Goal: Transaction & Acquisition: Book appointment/travel/reservation

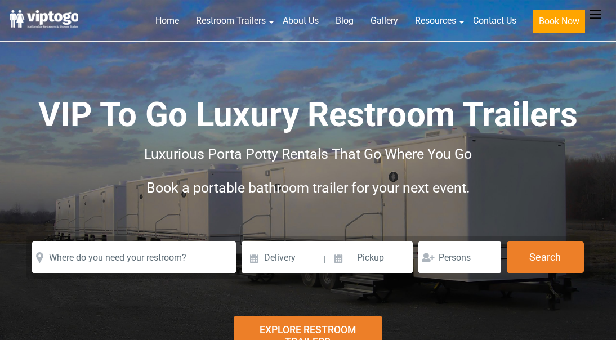
scroll to position [113, 0]
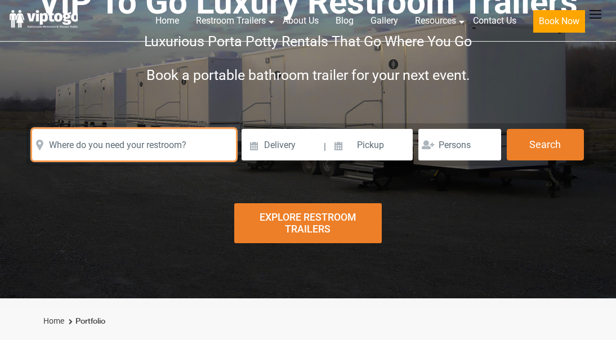
click at [122, 143] on input "text" at bounding box center [134, 145] width 204 height 32
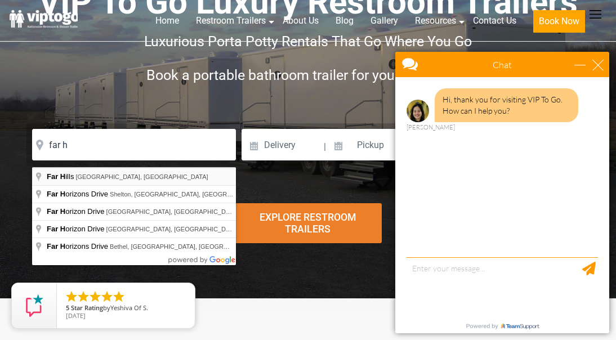
type input "Far Hills, NJ, USA"
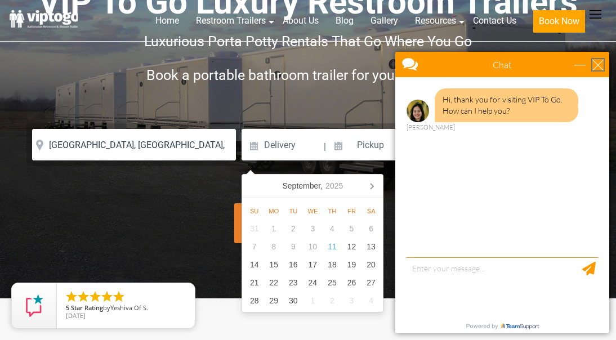
click at [600, 64] on div "close" at bounding box center [597, 64] width 11 height 11
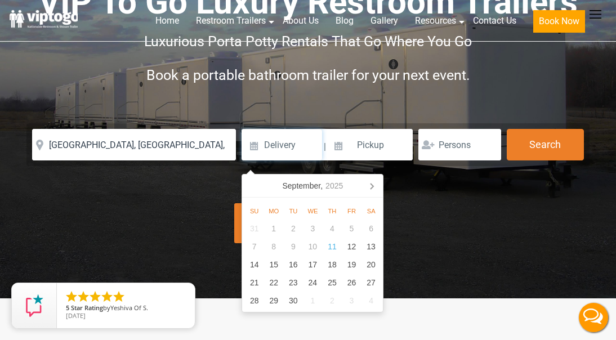
click at [284, 159] on input at bounding box center [282, 145] width 81 height 32
click at [375, 184] on icon at bounding box center [372, 186] width 18 height 18
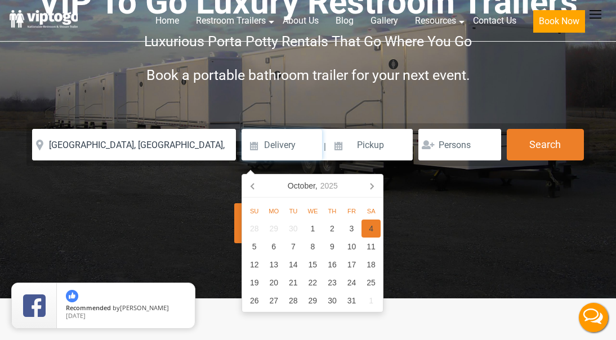
click at [371, 226] on div "4" at bounding box center [371, 229] width 20 height 18
type input "10/04/2025"
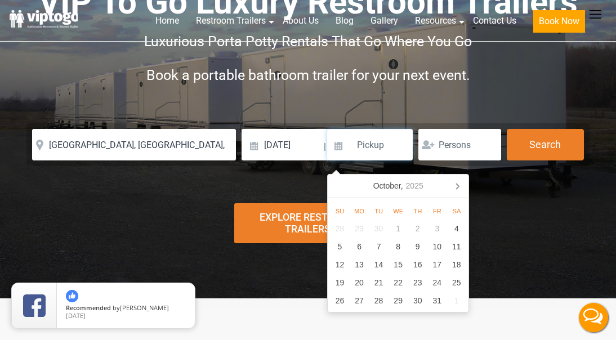
click at [364, 158] on input at bounding box center [370, 145] width 86 height 32
click at [340, 247] on div "5" at bounding box center [340, 247] width 20 height 18
type input "10/05/2025"
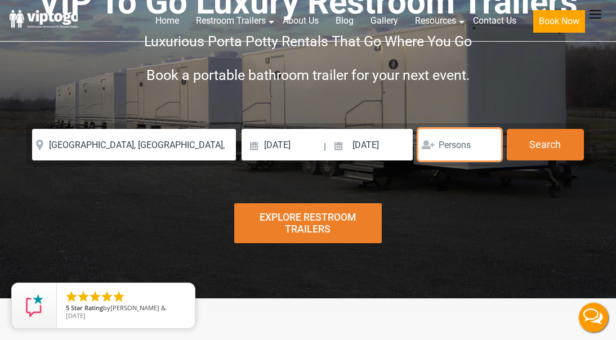
click at [455, 157] on input "number" at bounding box center [459, 145] width 83 height 32
type input "1"
click at [490, 149] on input "1" at bounding box center [459, 145] width 83 height 32
click at [455, 151] on input "1" at bounding box center [459, 145] width 83 height 32
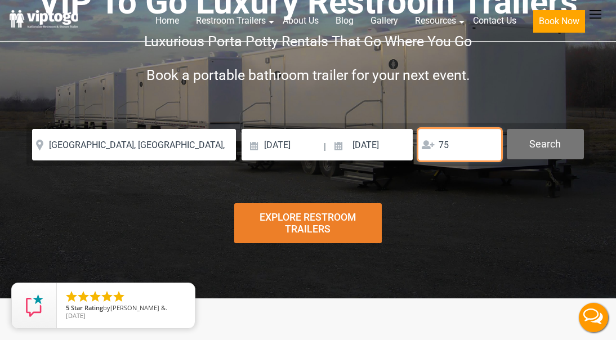
type input "75"
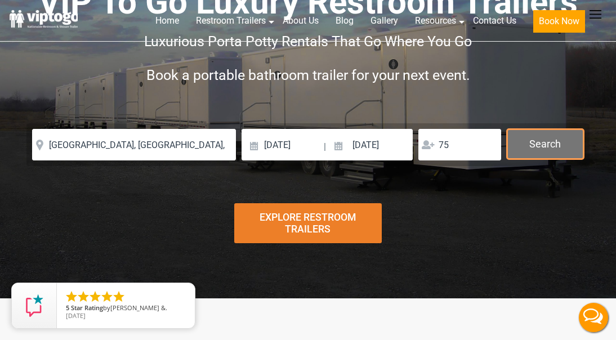
click at [554, 159] on button "Search" at bounding box center [545, 144] width 77 height 30
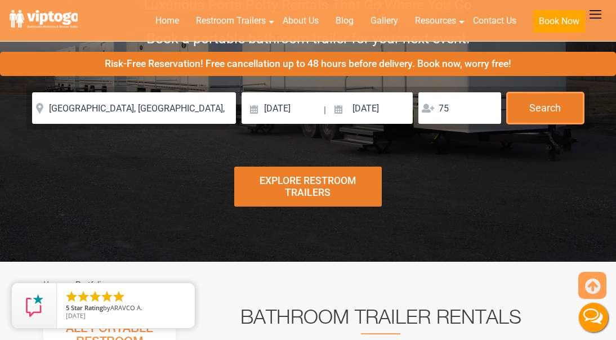
scroll to position [56, 0]
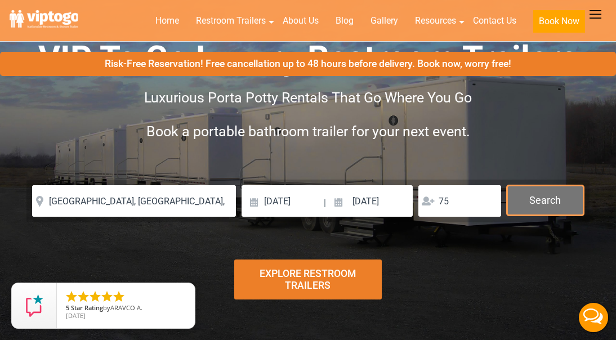
click at [548, 211] on button "Search" at bounding box center [545, 200] width 77 height 30
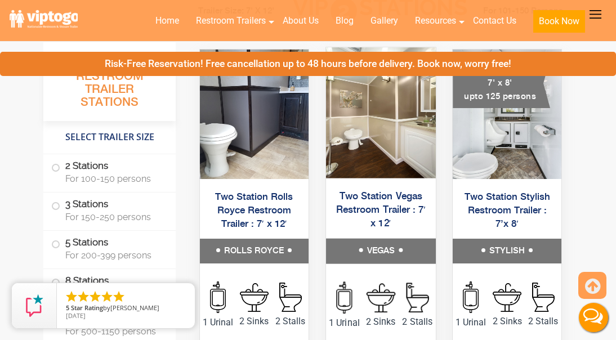
scroll to position [507, 0]
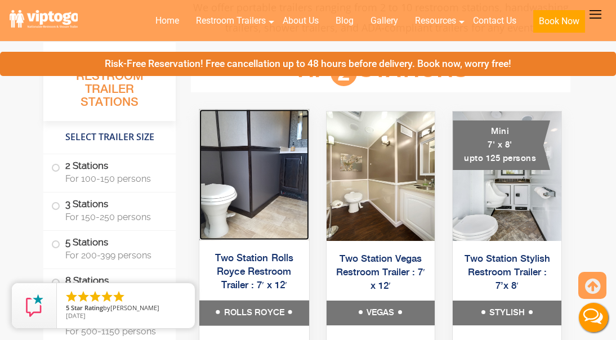
click at [271, 203] on img at bounding box center [254, 174] width 110 height 131
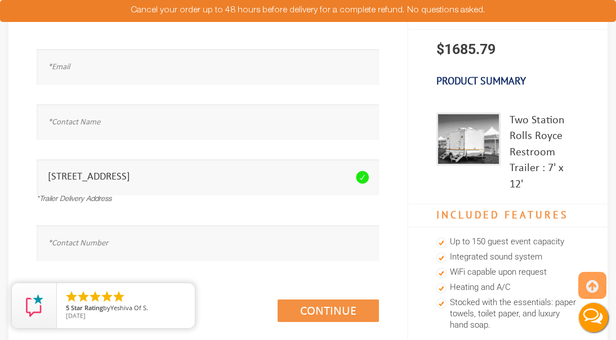
scroll to position [169, 0]
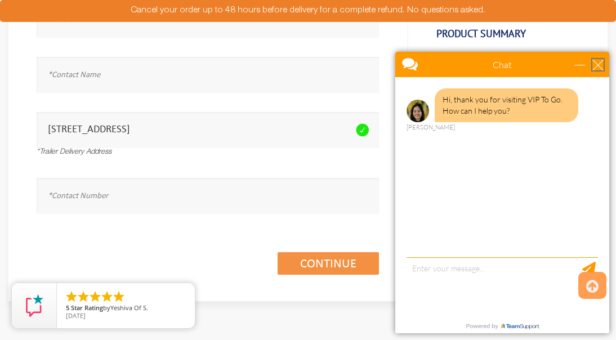
click at [600, 66] on div "close" at bounding box center [597, 64] width 11 height 11
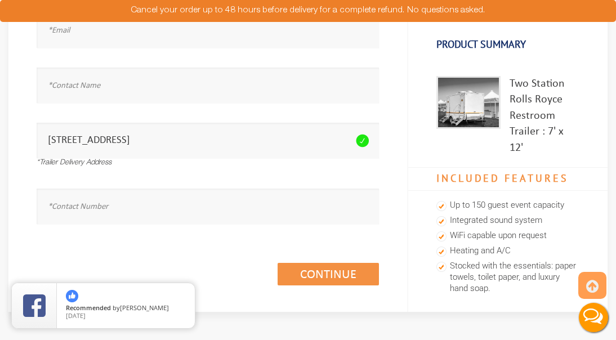
scroll to position [0, 0]
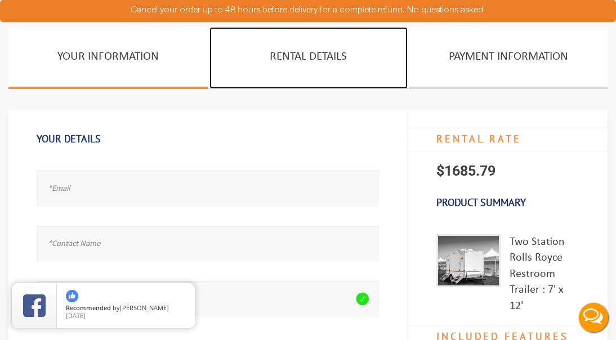
click at [282, 52] on link "Rental Details" at bounding box center [308, 58] width 199 height 62
click at [326, 62] on link "Rental Details" at bounding box center [308, 58] width 199 height 62
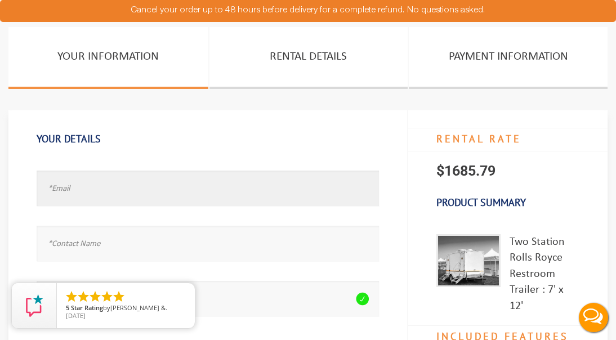
click at [219, 176] on input "text" at bounding box center [208, 188] width 342 height 35
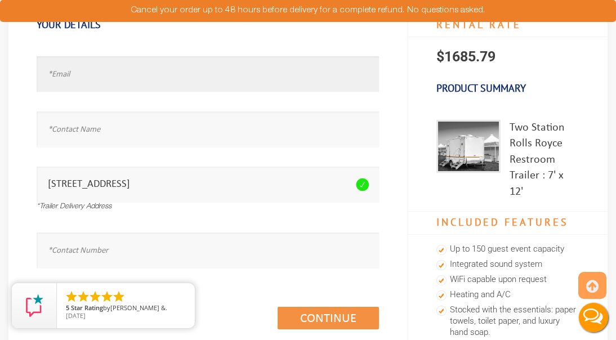
scroll to position [113, 0]
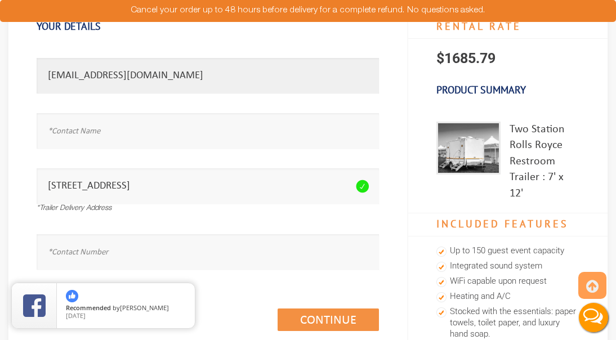
type input "[EMAIL_ADDRESS][DOMAIN_NAME]"
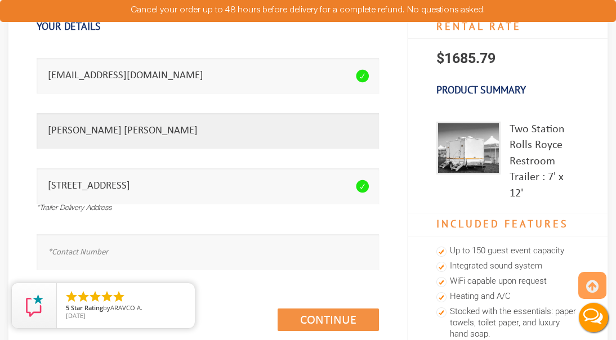
type input "[PERSON_NAME] [PERSON_NAME]"
click at [157, 266] on input "text" at bounding box center [208, 251] width 342 height 35
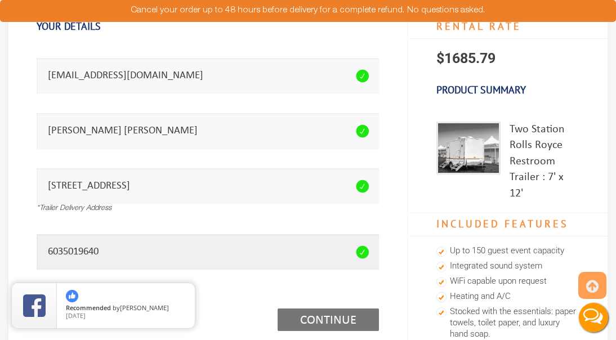
type input "6035019640"
click at [370, 319] on link "Continue (1/3)" at bounding box center [328, 320] width 101 height 23
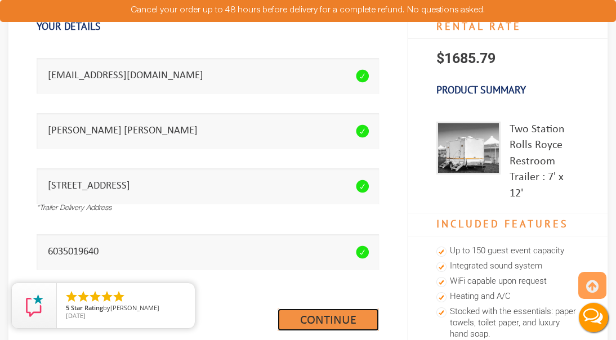
scroll to position [247, 0]
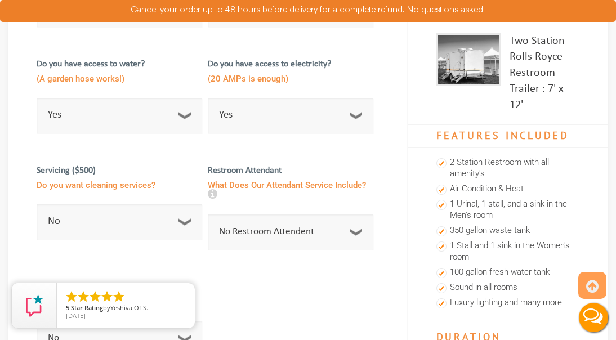
scroll to position [169, 0]
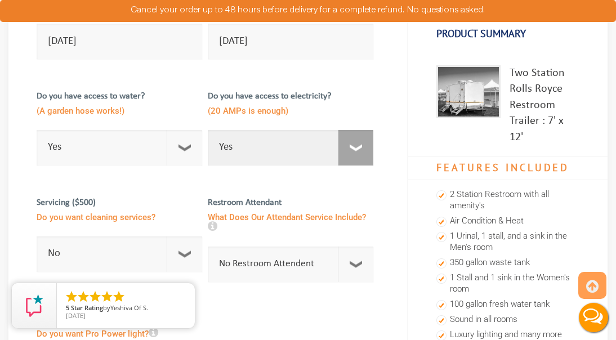
click at [364, 148] on select "Select Option Yes No" at bounding box center [291, 147] width 166 height 35
select select "No"
click at [208, 130] on select "Select Option Yes No" at bounding box center [291, 147] width 166 height 35
checkbox input "true"
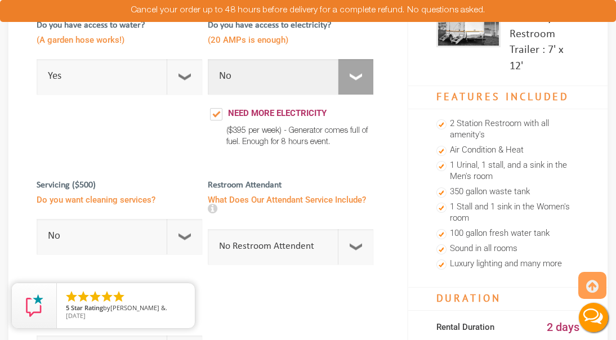
scroll to position [281, 0]
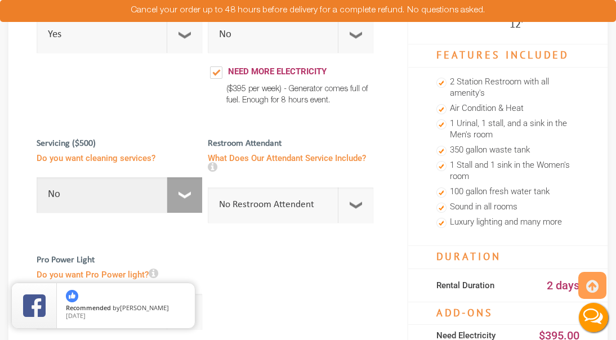
drag, startPoint x: 182, startPoint y: 196, endPoint x: 170, endPoint y: 199, distance: 12.0
click at [182, 196] on select "No 1 Per Week 2 Per Week 3 Per Week 4 Per Week 5 Per Week 5+" at bounding box center [120, 194] width 166 height 35
click at [37, 177] on select "No 1 Per Week 2 Per Week 3 Per Week 4 Per Week 5 Per Week 5+" at bounding box center [120, 194] width 166 height 35
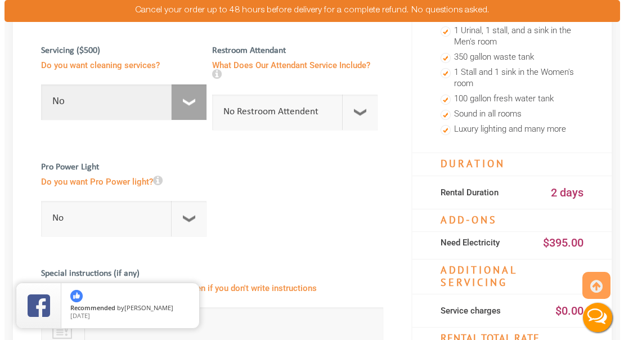
scroll to position [394, 0]
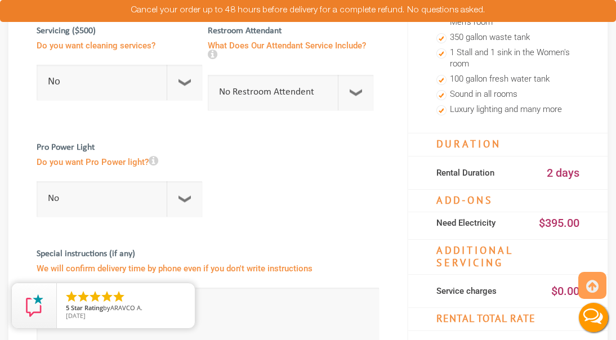
click at [151, 162] on icon at bounding box center [154, 160] width 10 height 11
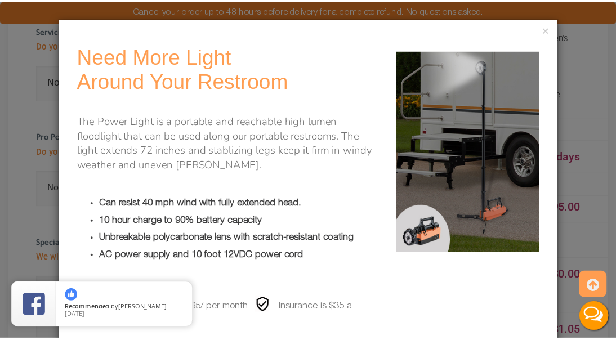
scroll to position [8, 0]
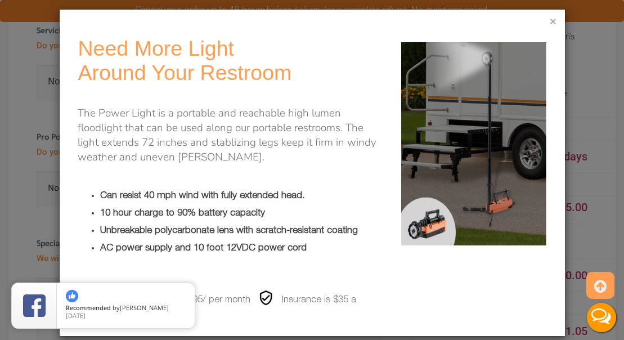
click at [550, 26] on button "×" at bounding box center [553, 22] width 7 height 11
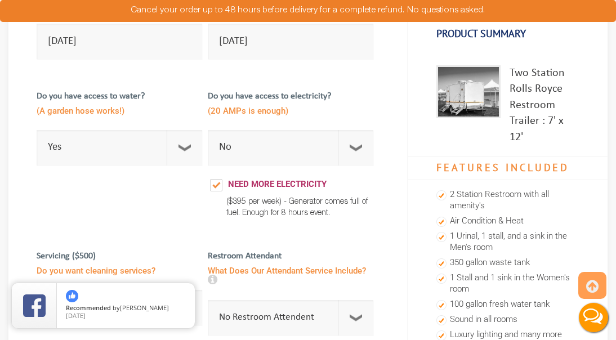
scroll to position [0, 0]
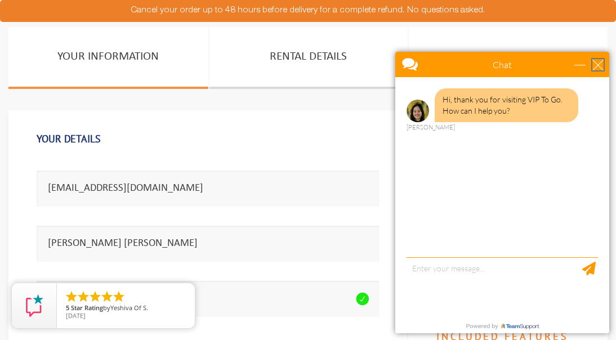
click at [601, 66] on div "close" at bounding box center [597, 64] width 11 height 11
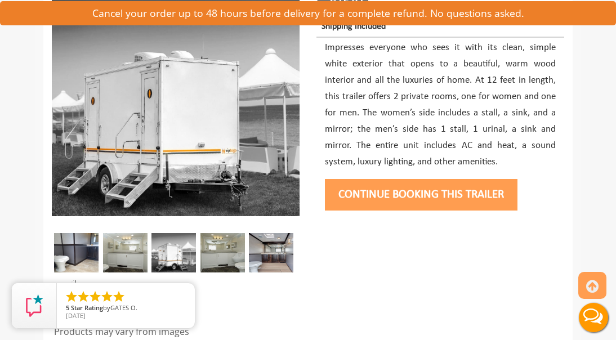
scroll to position [229, 0]
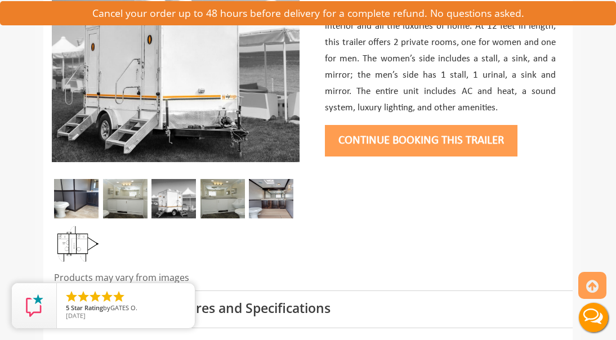
click at [428, 132] on button "Continue Booking this trailer" at bounding box center [421, 141] width 193 height 32
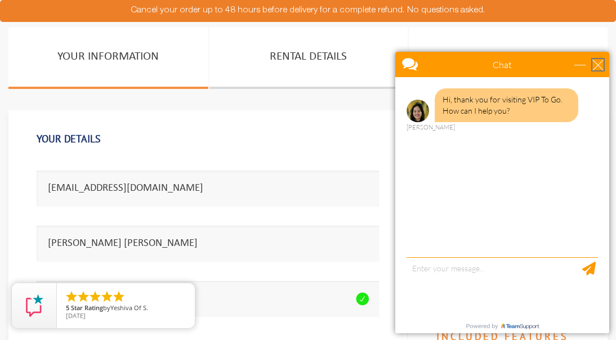
click at [595, 66] on div "close" at bounding box center [597, 64] width 11 height 11
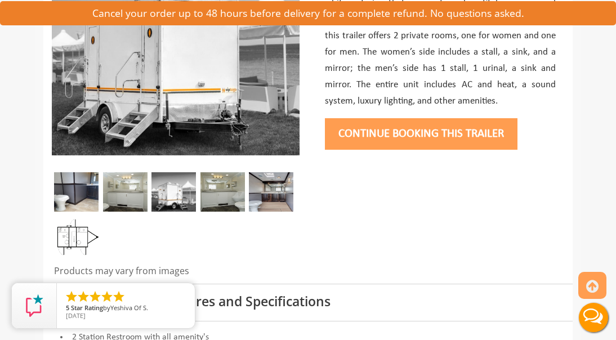
scroll to position [338, 0]
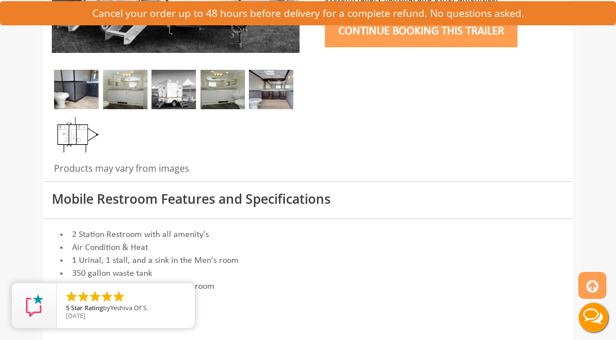
click at [453, 44] on button "Continue Booking this trailer" at bounding box center [421, 32] width 193 height 32
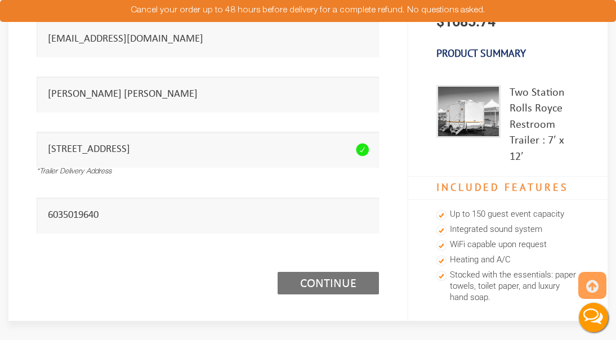
scroll to position [169, 0]
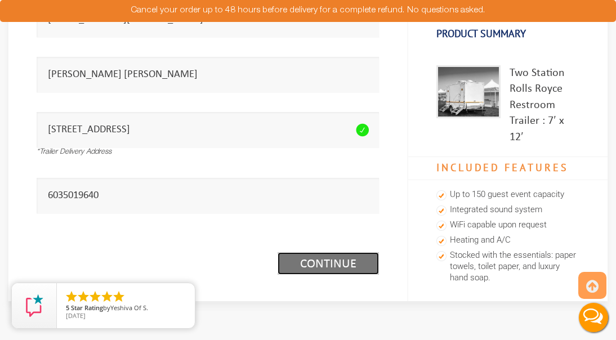
click at [346, 268] on link "Continue (1/3)" at bounding box center [328, 263] width 101 height 23
